Goal: Task Accomplishment & Management: Manage account settings

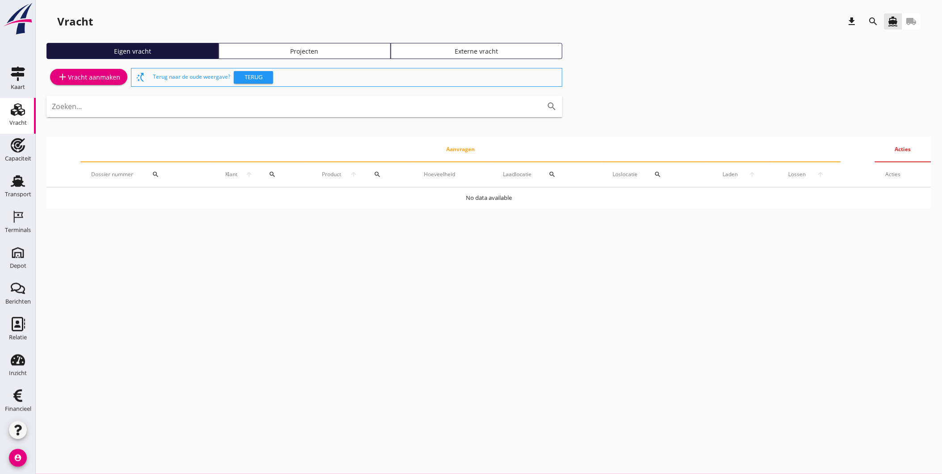
click at [10, 226] on div "Terminals" at bounding box center [18, 230] width 26 height 13
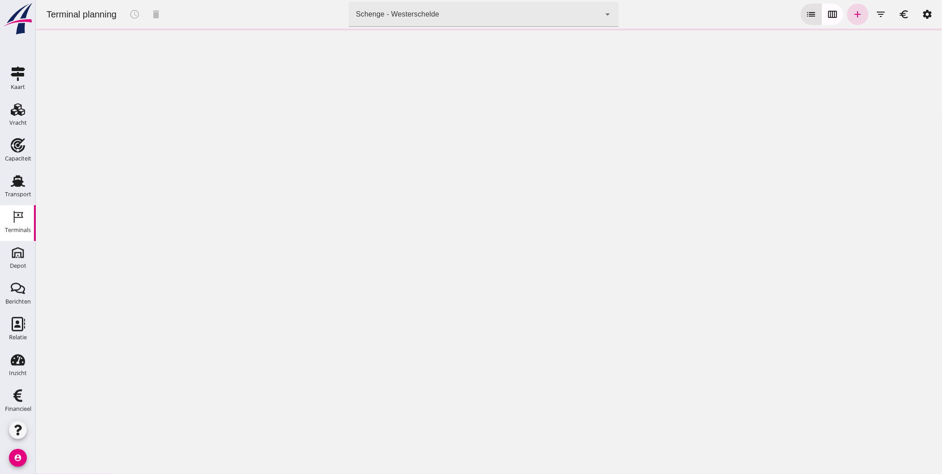
click div "Schenge - Westerschelde"
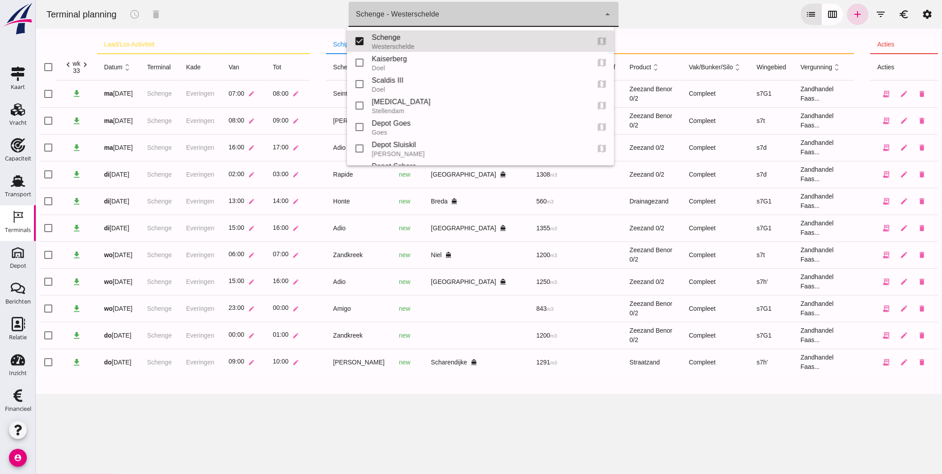
click div "Schenge - Westerschelde"
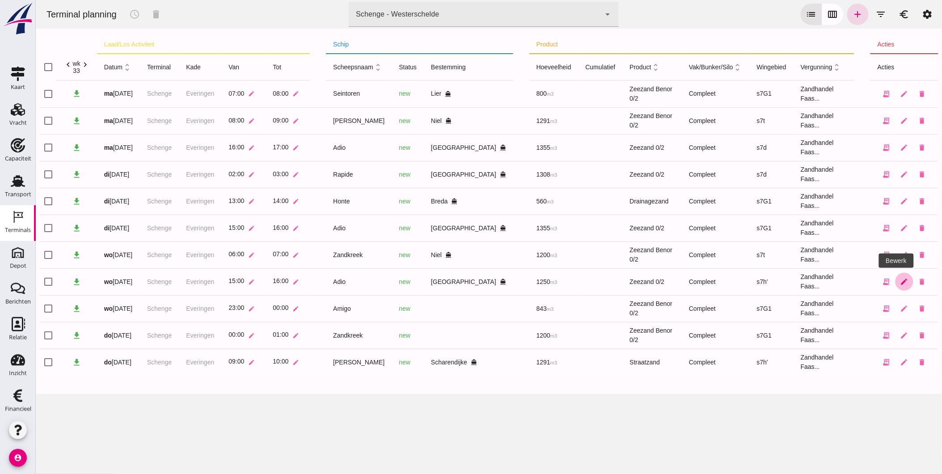
click at [900, 279] on icon "edit" at bounding box center [904, 282] width 8 height 8
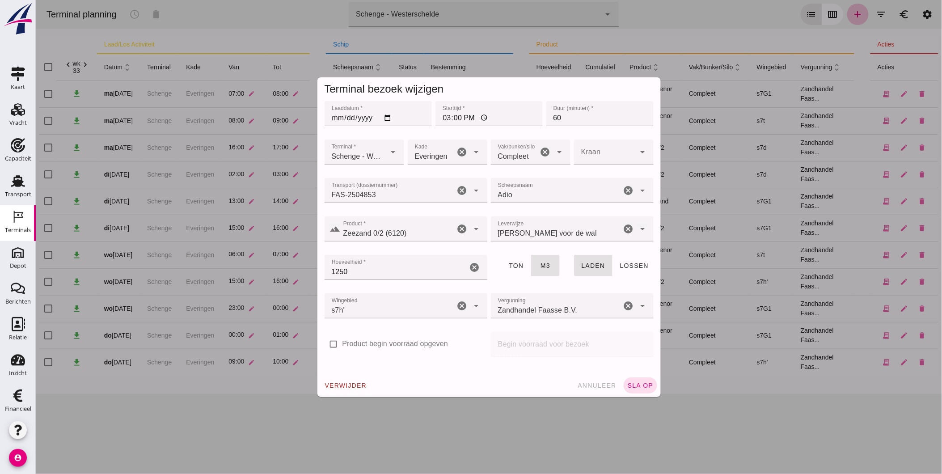
click icon "cancel"
click div
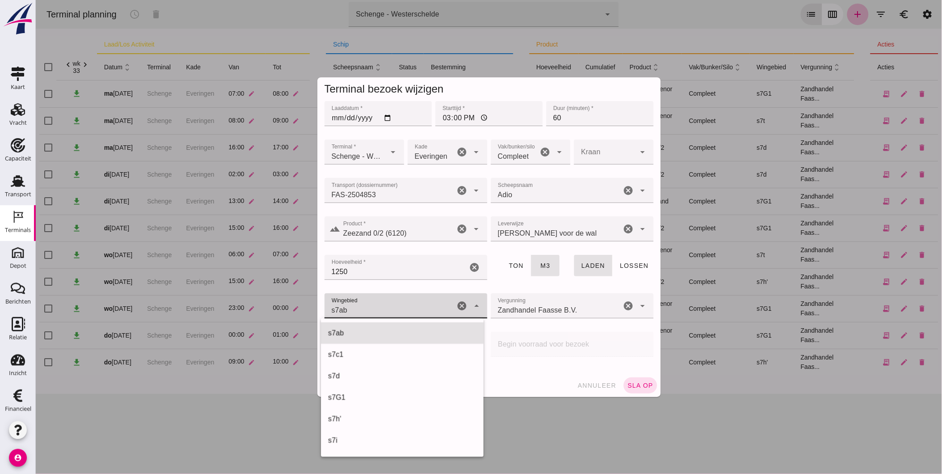
scroll to position [536, 0]
click div "s7t 234"
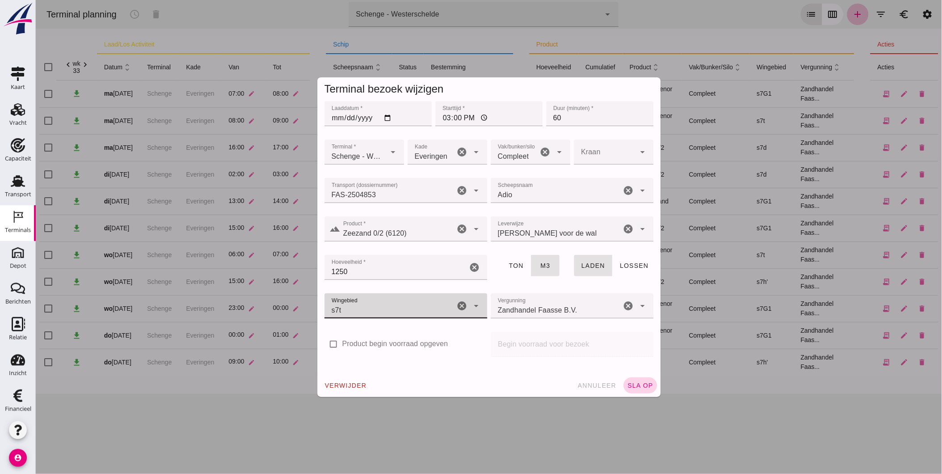
type input "234"
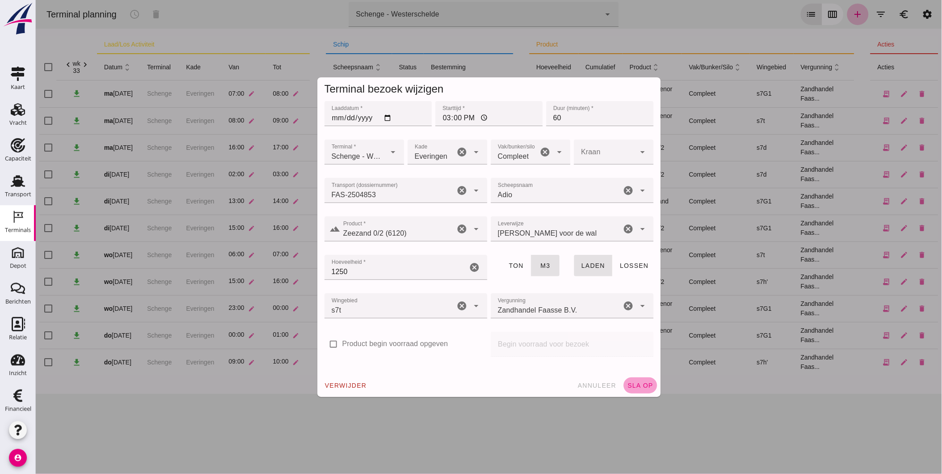
click span "sla op"
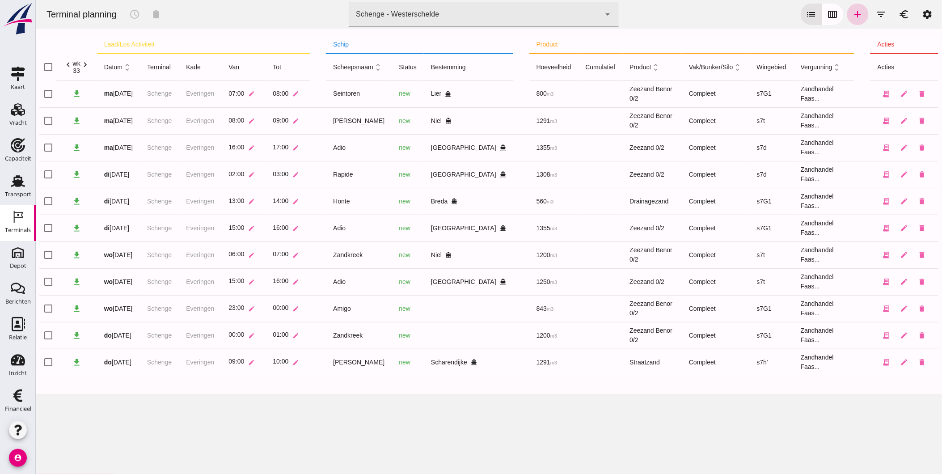
click at [853, 12] on icon "add" at bounding box center [857, 14] width 11 height 11
type input "Zandhandel Faasse B.V."
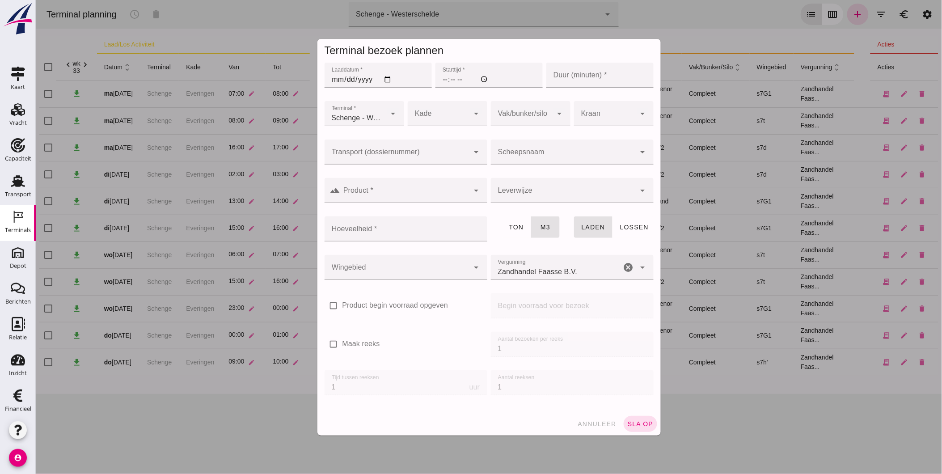
click input "Laaddatum *"
type input "2025-08-14"
click input "Starttijd *"
type input "21:00"
type input "60"
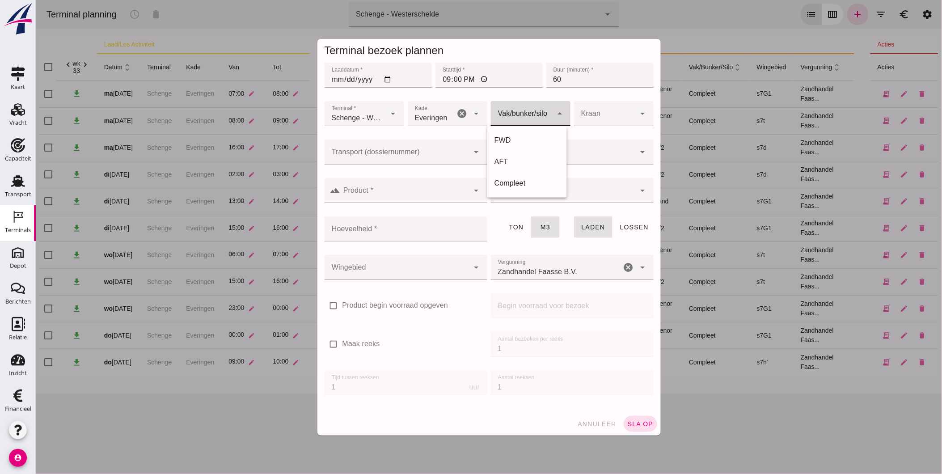
type input "7"
click div
click at [530, 184] on div "Compleet" at bounding box center [526, 183] width 65 height 11
type input "291"
click input "Scheepsnaam"
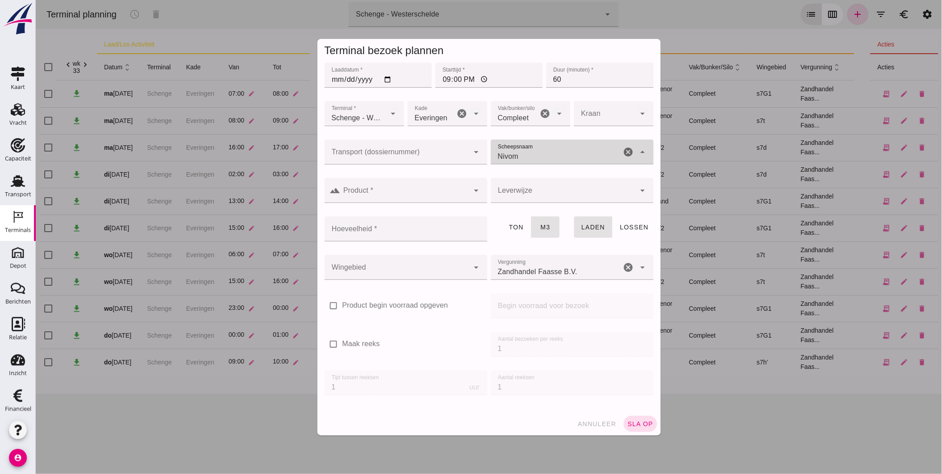
type input "Nivoma"
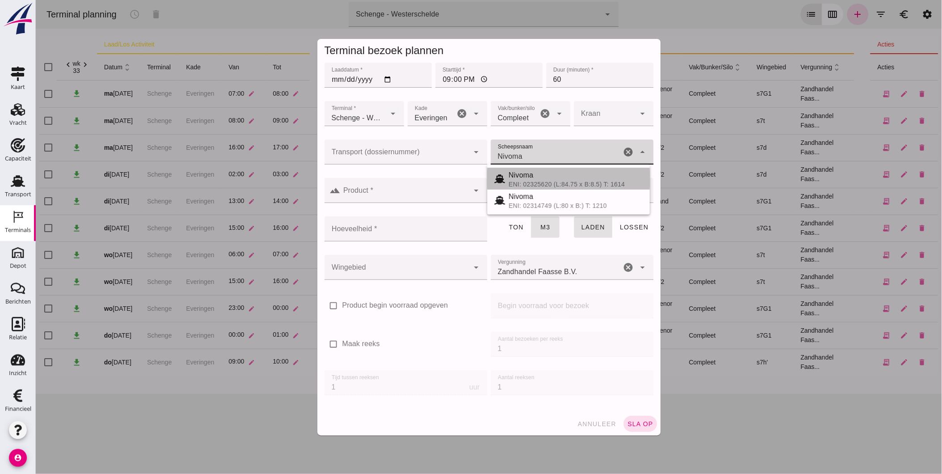
click at [530, 175] on div "Nivoma" at bounding box center [575, 175] width 134 height 11
type input "914"
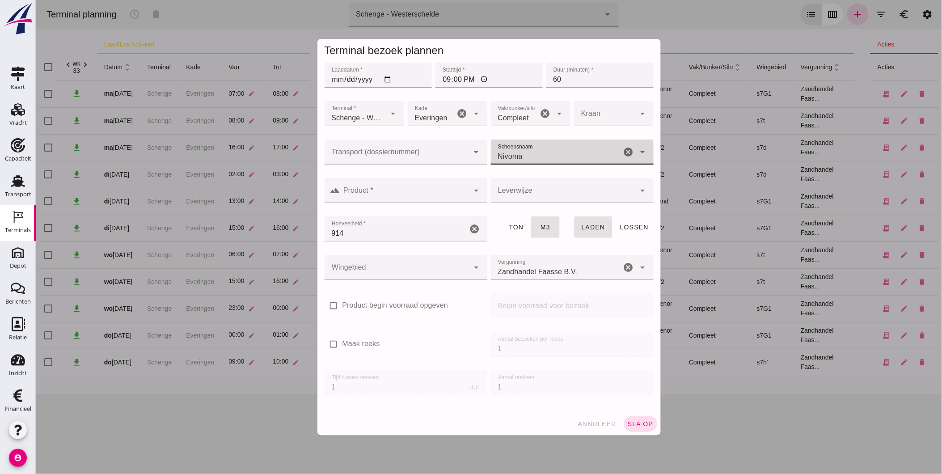
type input "Nivoma"
click input "Product *"
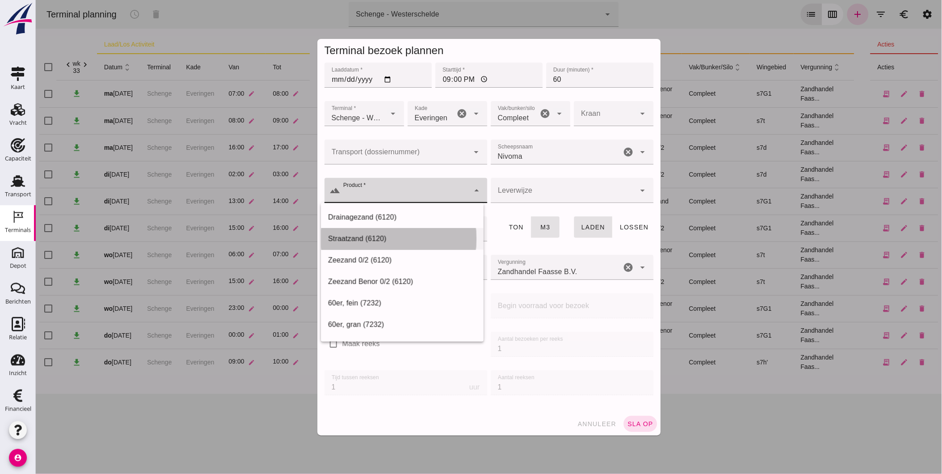
click at [412, 239] on div "Straatzand (6120)" at bounding box center [402, 238] width 148 height 11
type input "Straatzand (6120)"
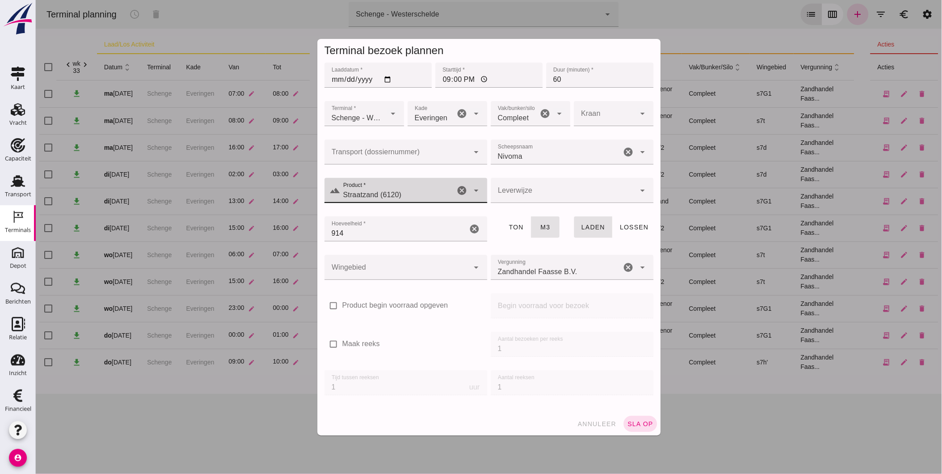
click div
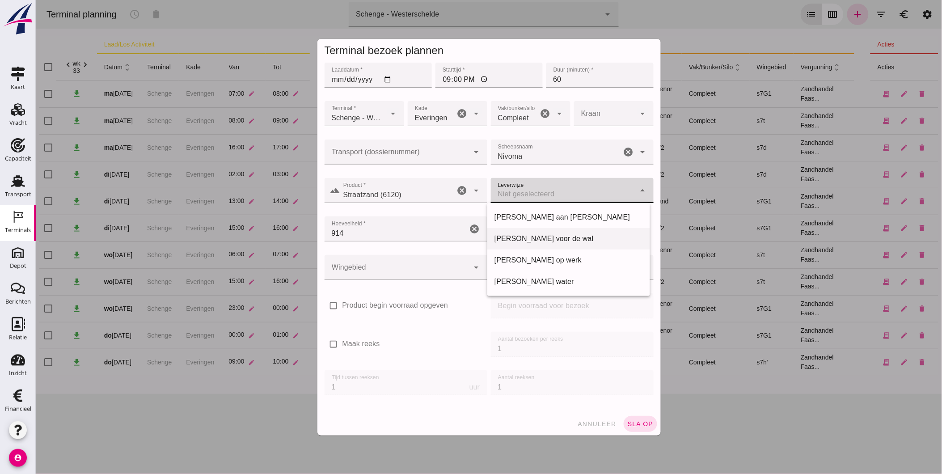
click at [534, 240] on div "Franco voor de wal" at bounding box center [568, 238] width 148 height 11
type input "franco_on_shore"
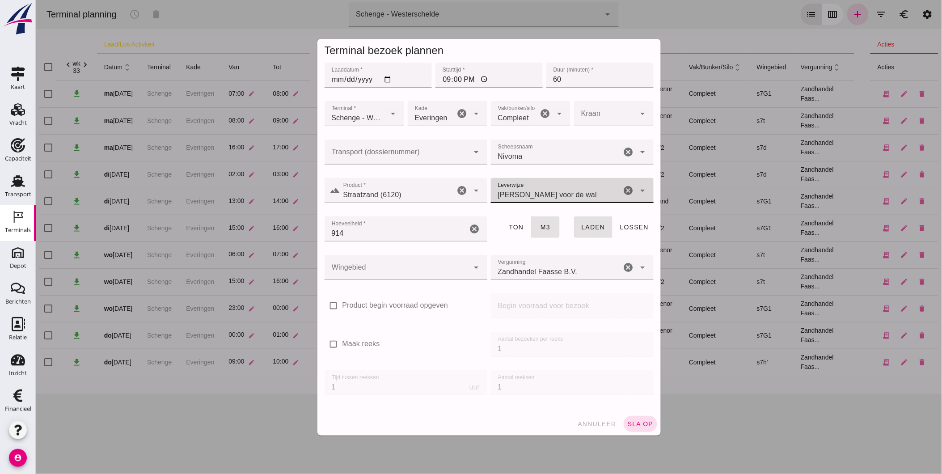
click div
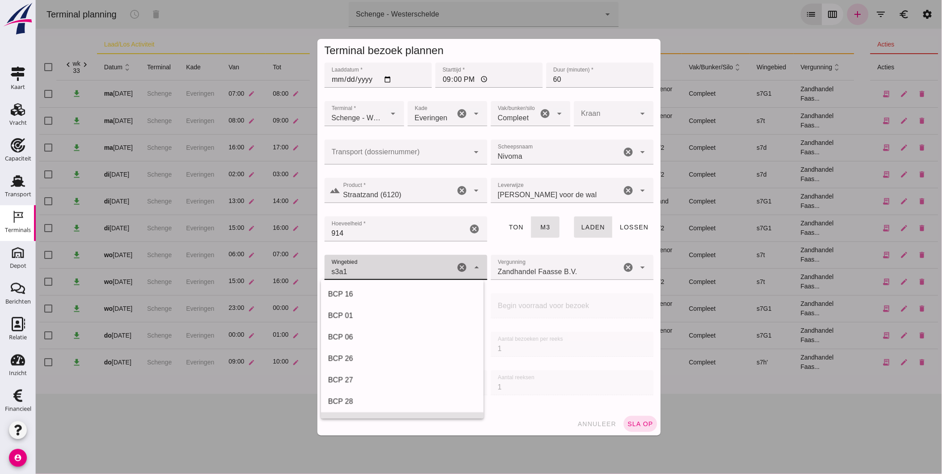
scroll to position [343, 0]
click div "s7h' 225"
type input "225"
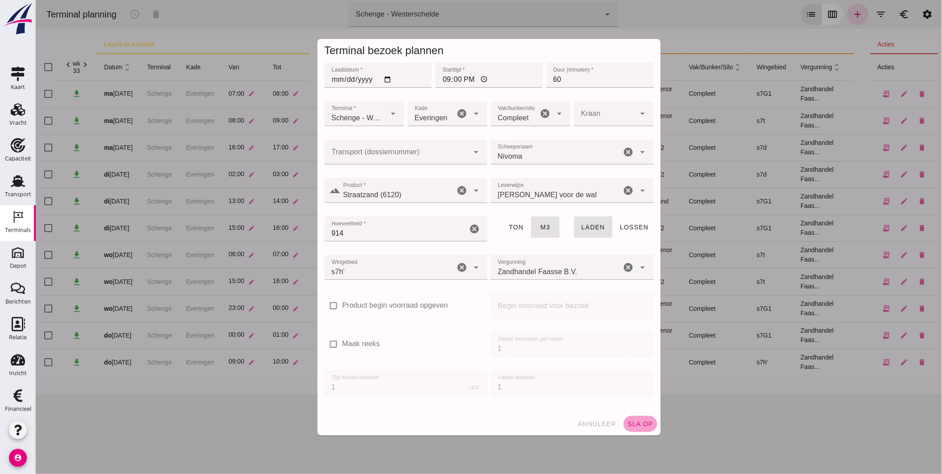
click span "sla op"
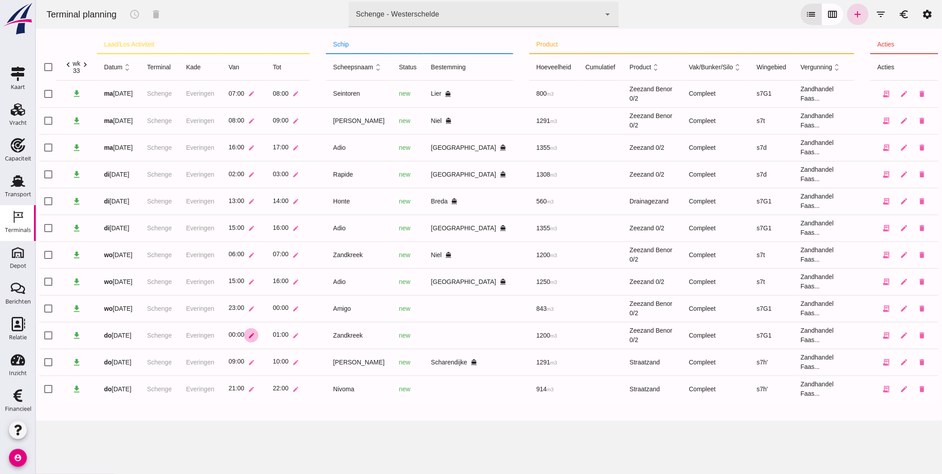
click icon "edit"
click input "00:00"
type input "23:59"
click icon "check"
click at [900, 390] on icon "edit" at bounding box center [904, 389] width 8 height 8
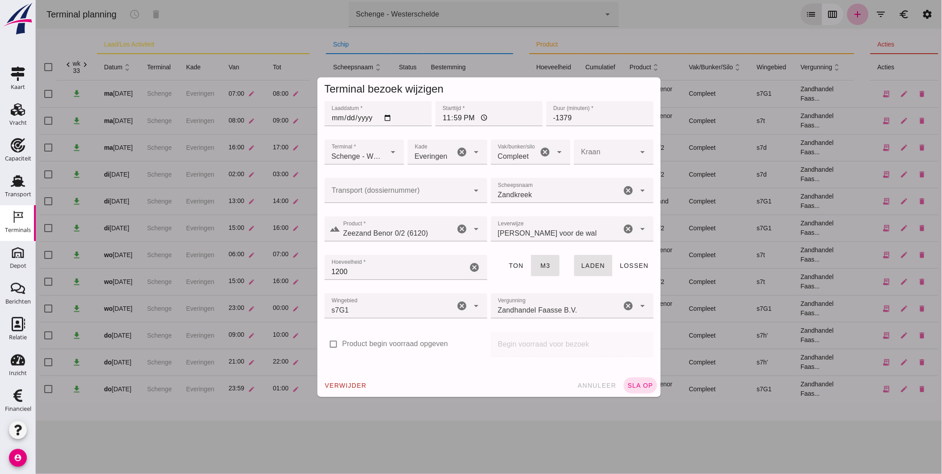
click input "2025-08-14"
type input "2025-08-13"
click span "sla op"
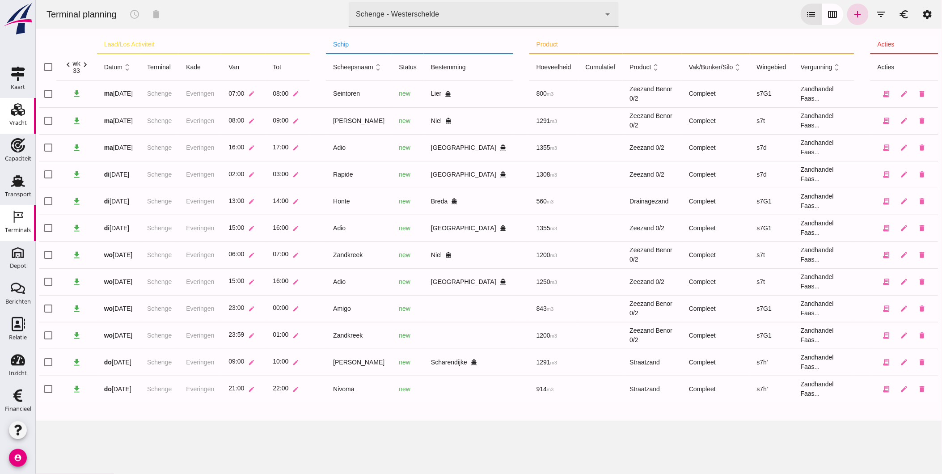
click at [15, 120] on div "Vracht" at bounding box center [17, 123] width 17 height 6
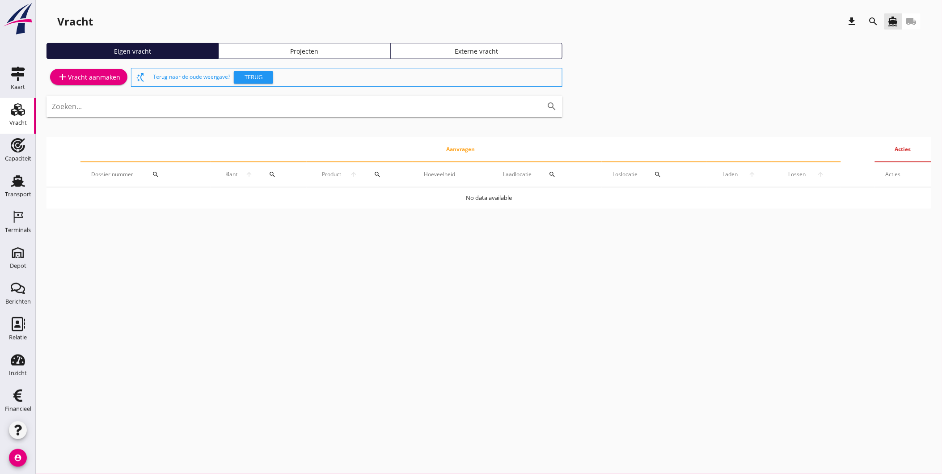
click at [709, 63] on div "Eigen vracht Projecten Externe vracht" at bounding box center [488, 54] width 885 height 23
